Goal: Find specific page/section

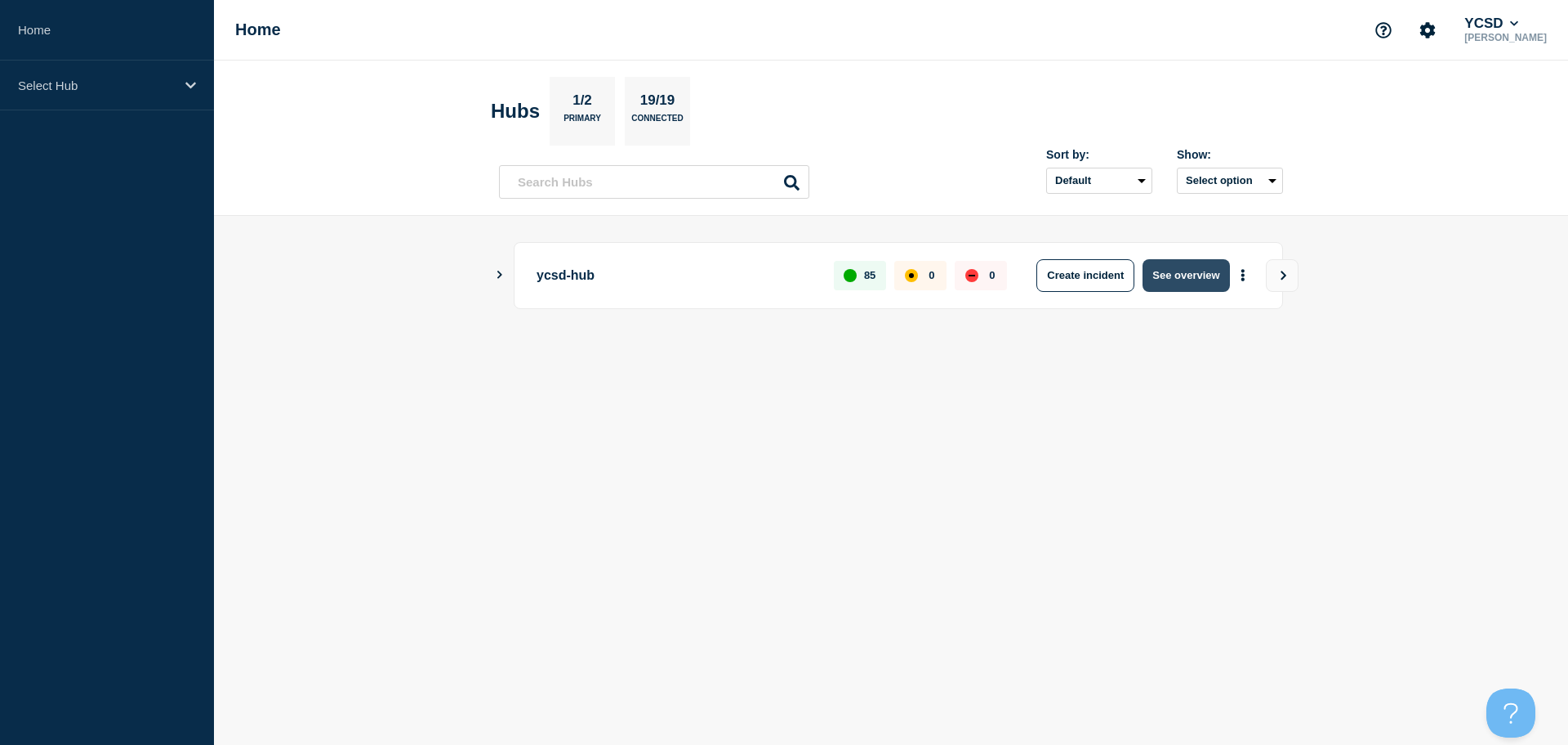
click at [1195, 267] on button "See overview" at bounding box center [1186, 275] width 87 height 33
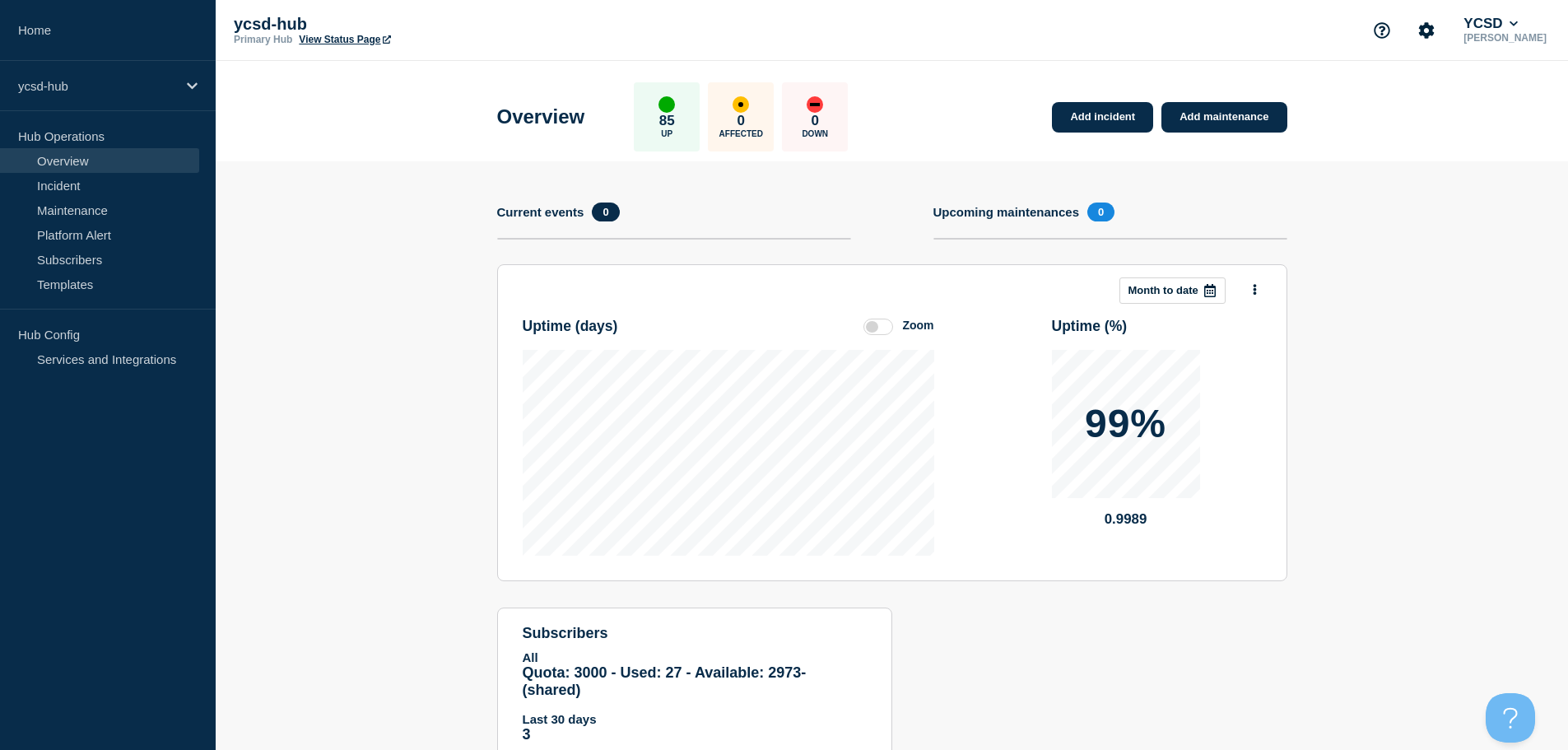
scroll to position [60, 0]
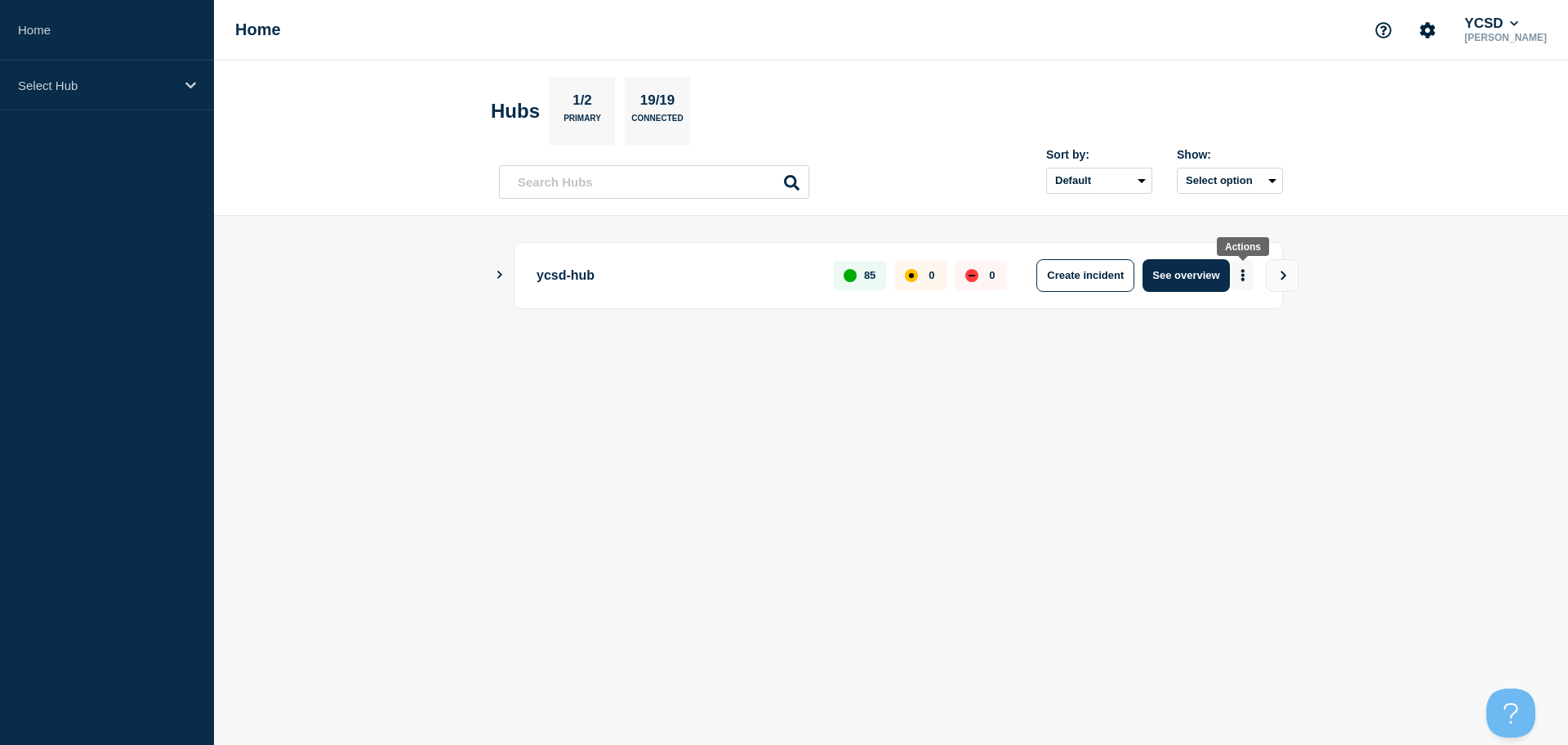
click at [1248, 276] on button "More actions" at bounding box center [1243, 275] width 22 height 31
click at [1251, 345] on link "View Status Page" at bounding box center [1242, 346] width 120 height 14
